Goal: Information Seeking & Learning: Learn about a topic

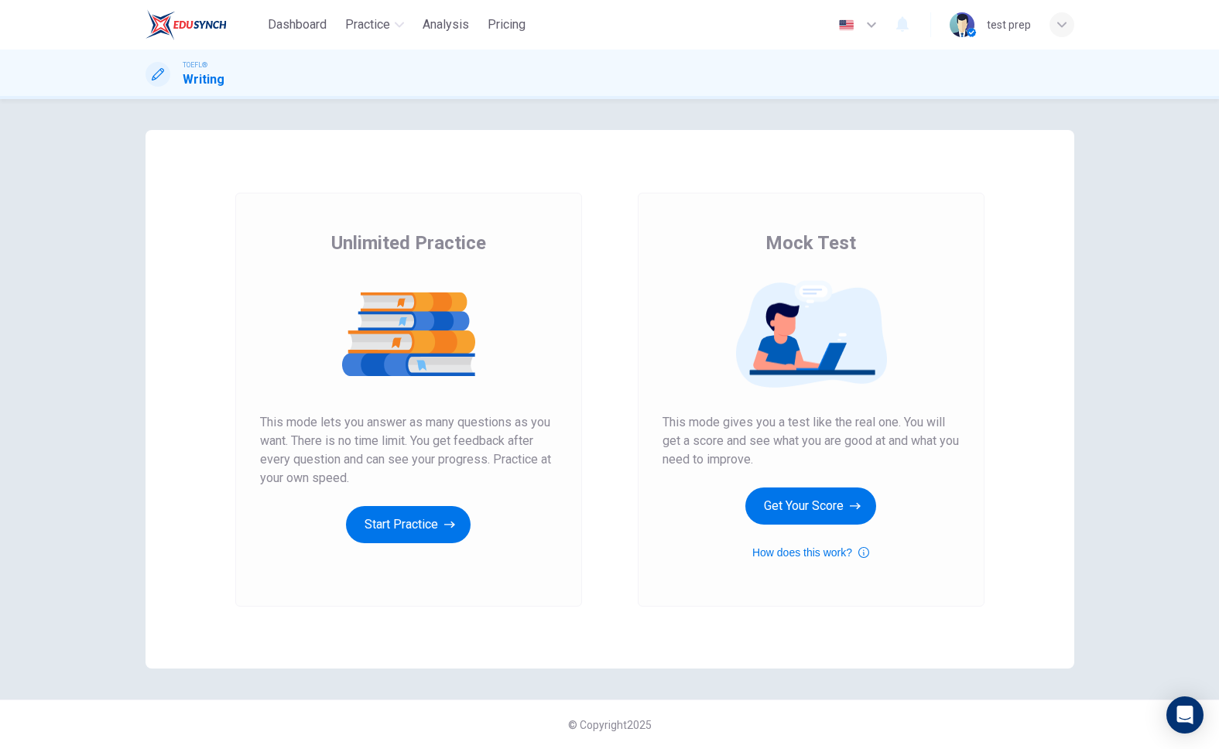
click at [834, 526] on div "Mock Test This mode gives you a test like the real one. You will get a score an…" at bounding box center [811, 396] width 297 height 331
click at [834, 505] on button "Get Your Score" at bounding box center [810, 506] width 131 height 37
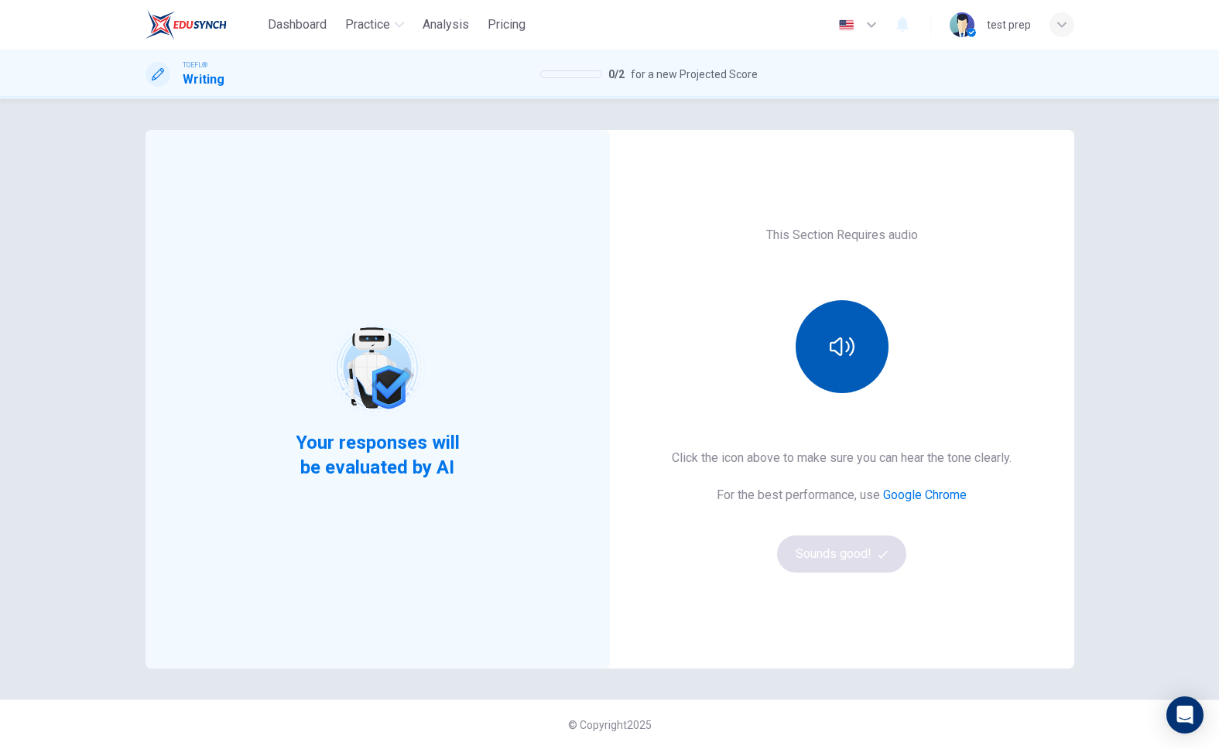
click at [833, 331] on button "button" at bounding box center [842, 346] width 93 height 93
click at [836, 342] on icon "button" at bounding box center [842, 346] width 25 height 25
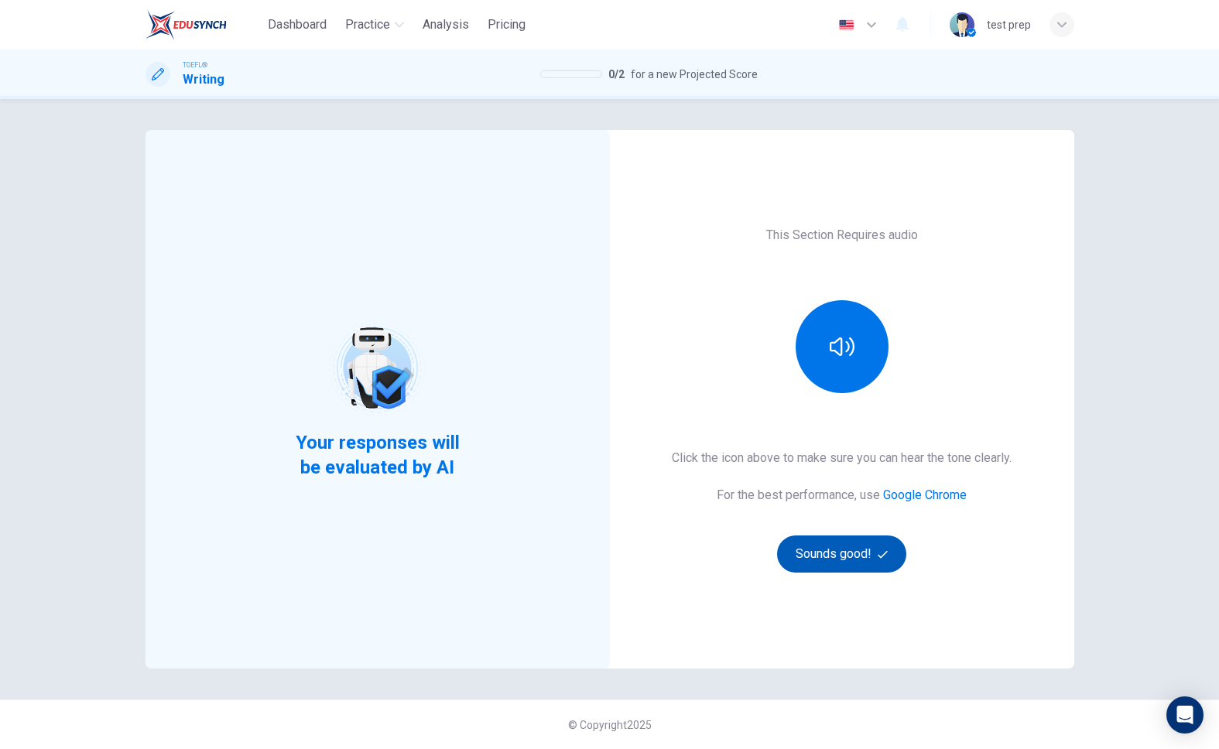
click at [870, 571] on button "Sounds good!" at bounding box center [842, 554] width 130 height 37
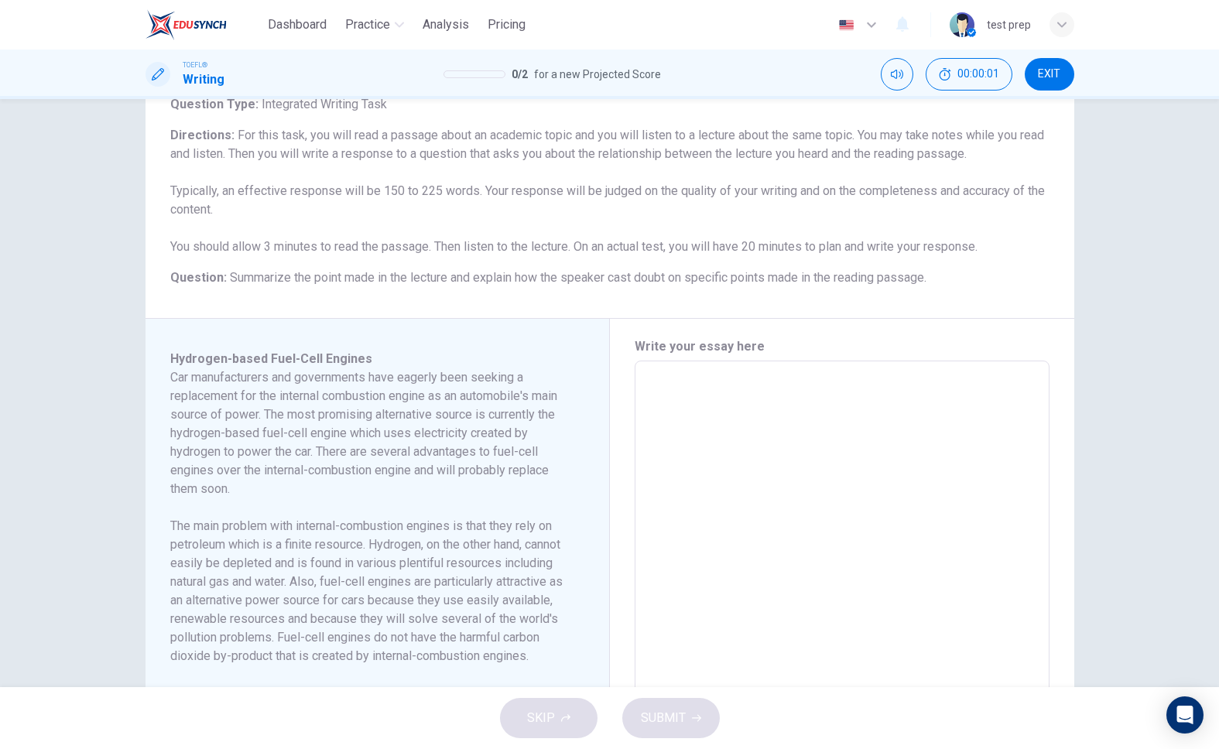
scroll to position [298, 0]
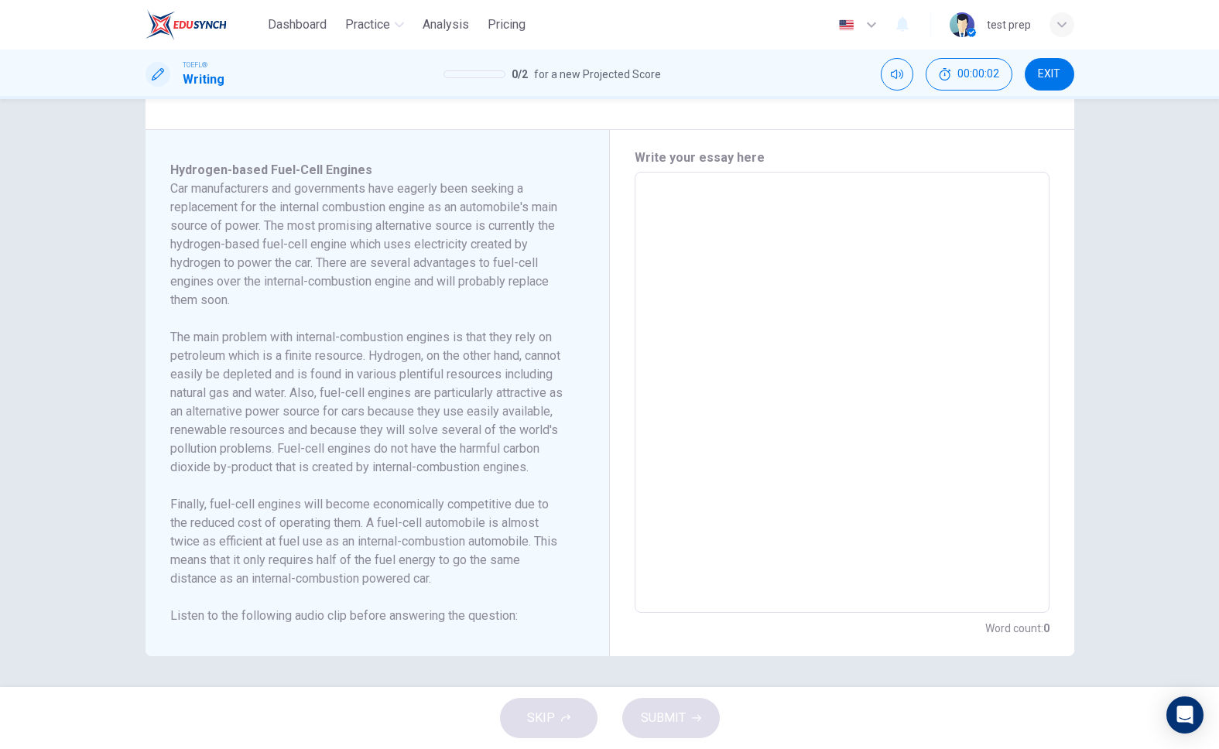
click at [1022, 77] on div "00:00:02 EXIT" at bounding box center [978, 74] width 194 height 33
click at [1039, 84] on button "EXIT" at bounding box center [1050, 74] width 50 height 33
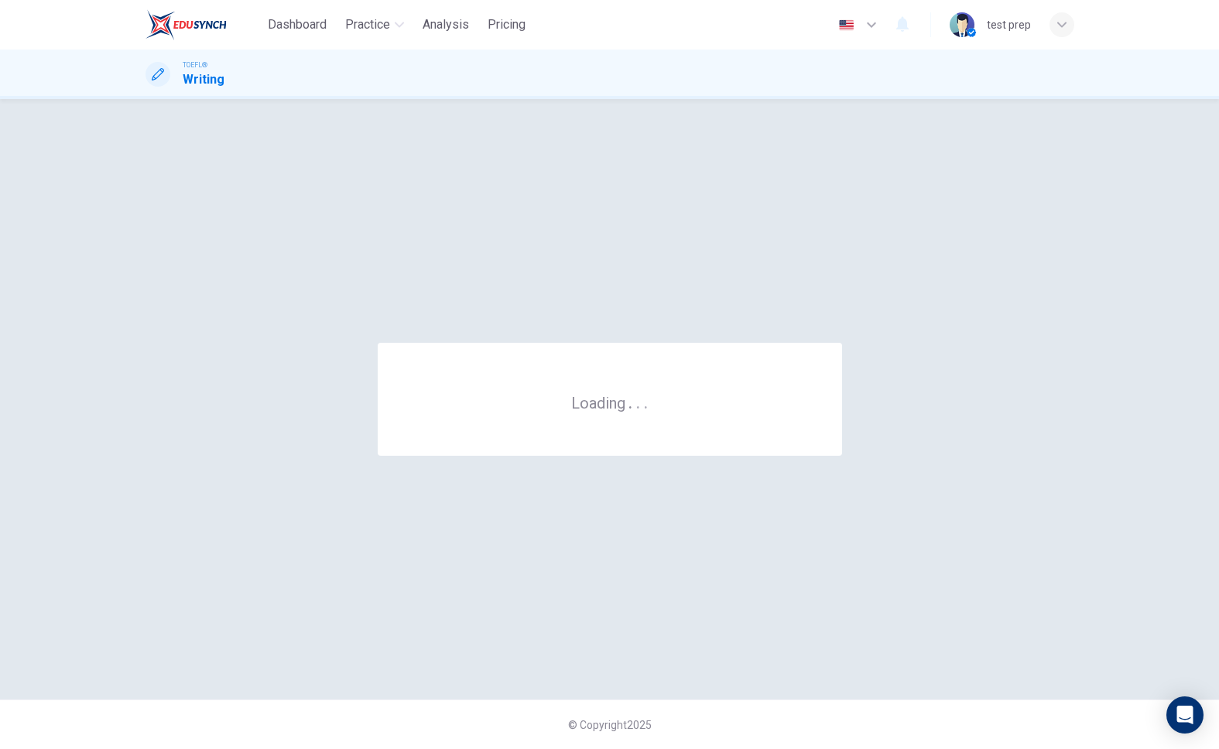
scroll to position [0, 0]
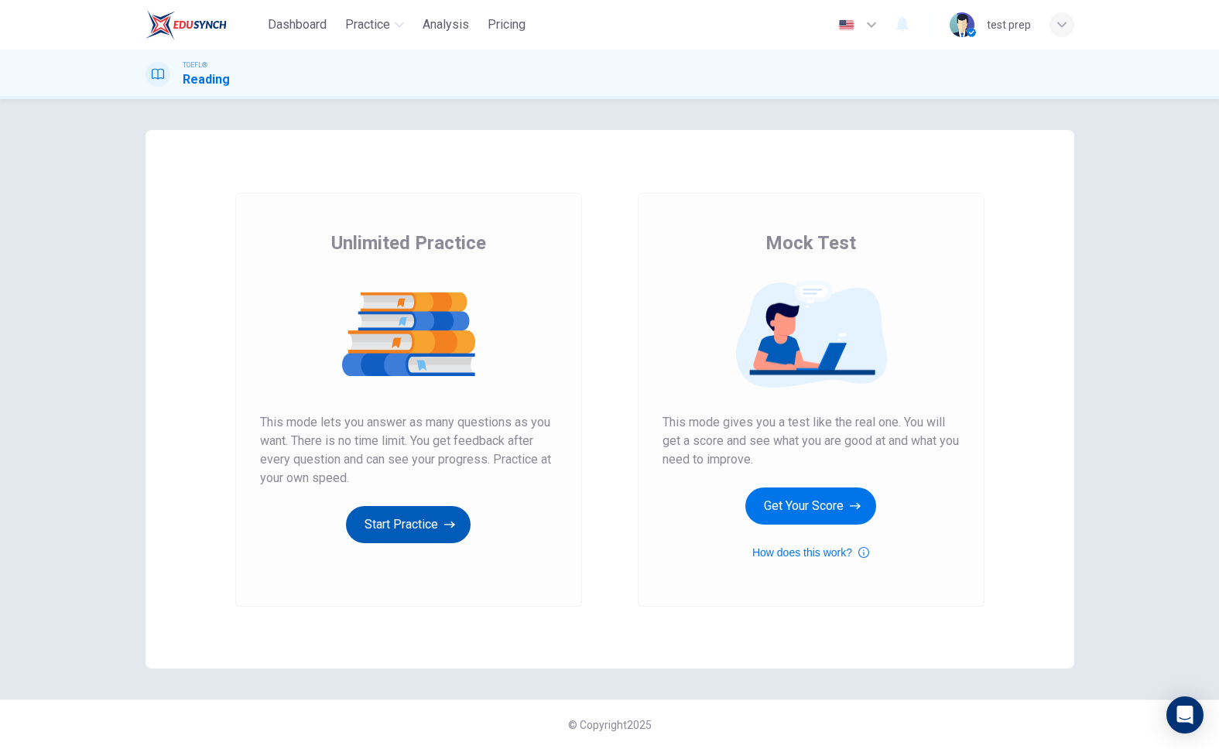
click at [431, 511] on button "Start Practice" at bounding box center [408, 524] width 125 height 37
